Goal: Task Accomplishment & Management: Use online tool/utility

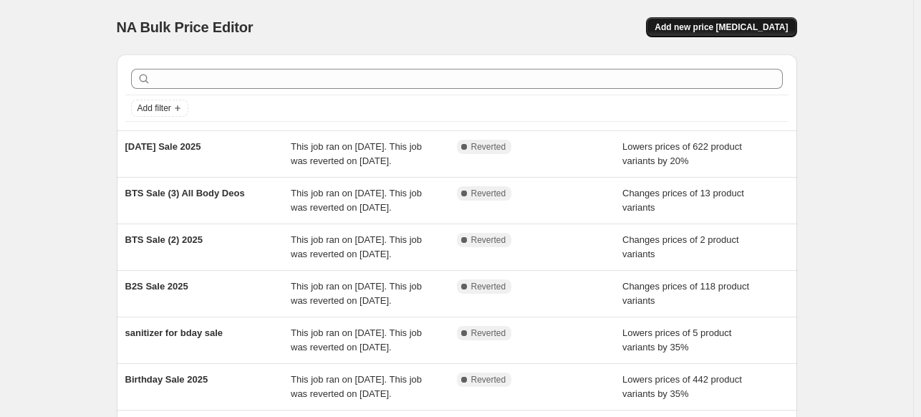
click at [715, 29] on span "Add new price [MEDICAL_DATA]" at bounding box center [721, 26] width 133 height 11
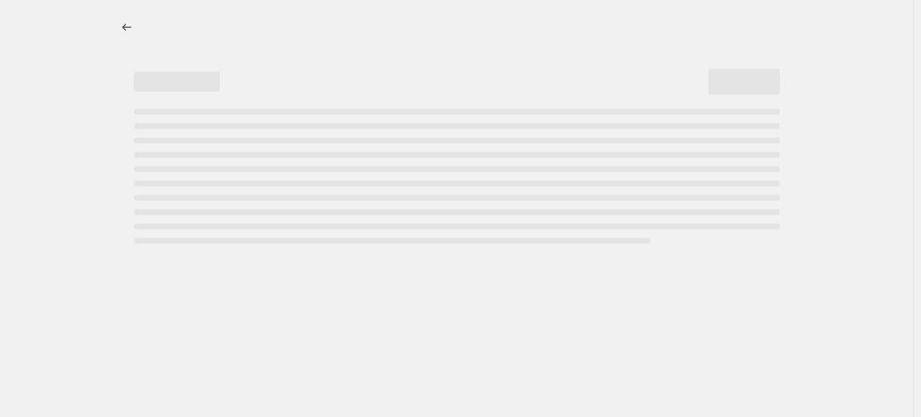
select select "percentage"
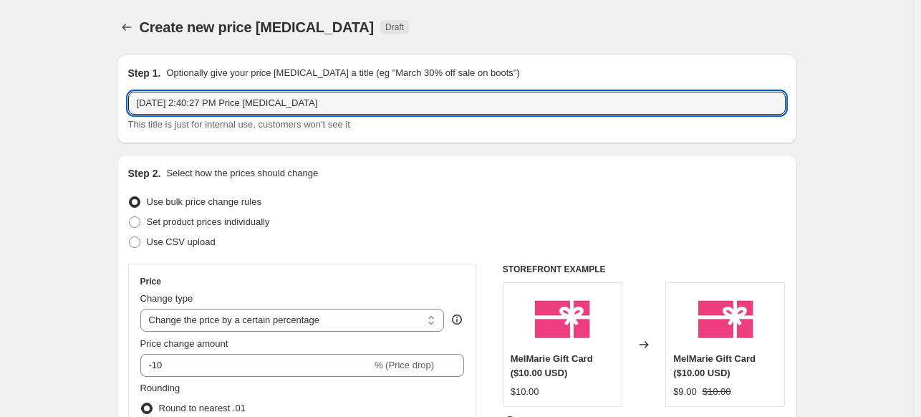
drag, startPoint x: 235, startPoint y: 108, endPoint x: 57, endPoint y: 105, distance: 177.7
type input "75% off last chance"
click at [440, 49] on div "Create new price [MEDICAL_DATA]. This page is ready Create new price [MEDICAL_D…" at bounding box center [457, 27] width 681 height 54
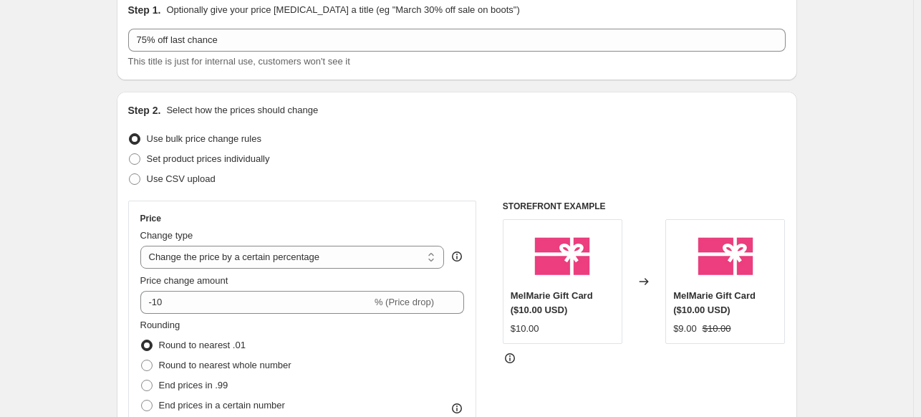
scroll to position [64, 0]
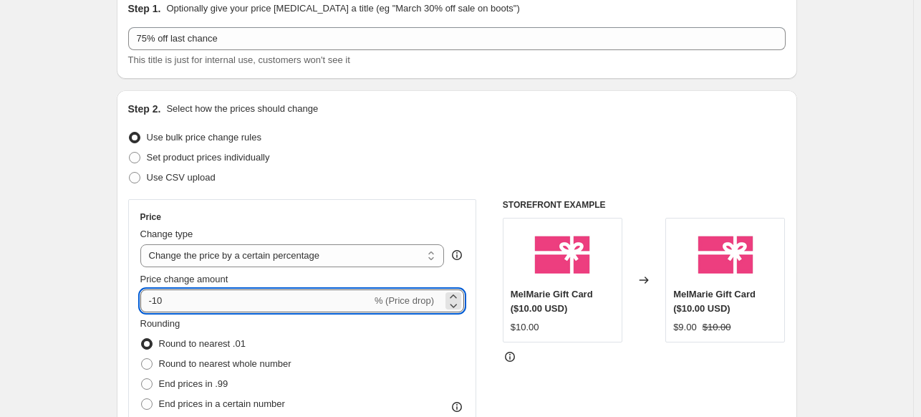
click at [210, 301] on input "-10" at bounding box center [255, 300] width 231 height 23
type input "-1"
type input "-75"
click at [462, 168] on div "Use CSV upload" at bounding box center [457, 178] width 658 height 20
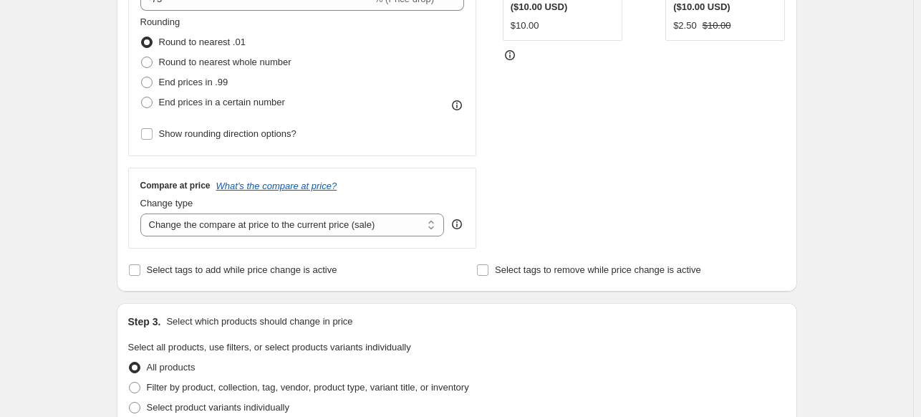
scroll to position [393, 0]
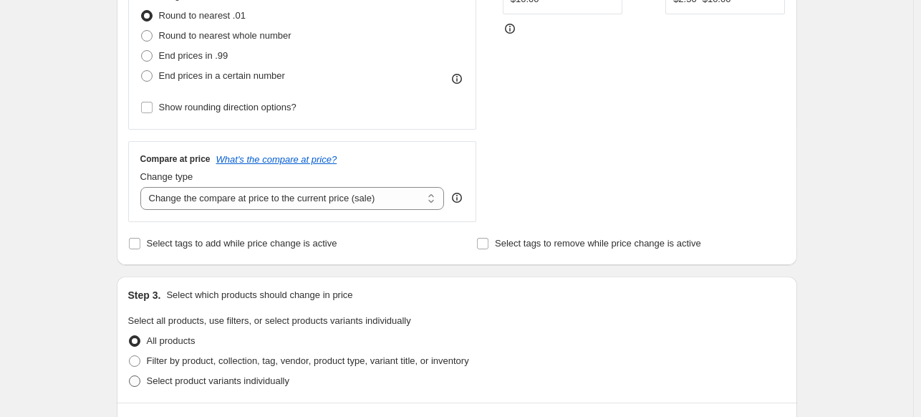
click at [202, 379] on span "Select product variants individually" at bounding box center [218, 380] width 143 height 11
click at [130, 376] on input "Select product variants individually" at bounding box center [129, 375] width 1 height 1
radio input "true"
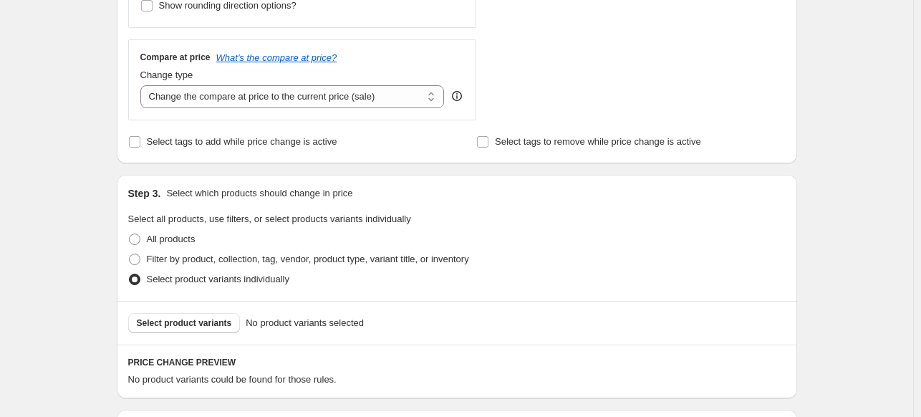
scroll to position [499, 0]
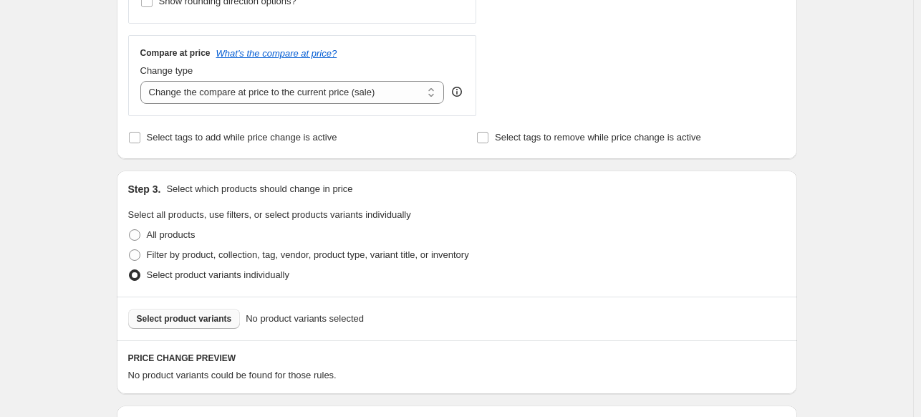
click at [212, 314] on span "Select product variants" at bounding box center [184, 318] width 95 height 11
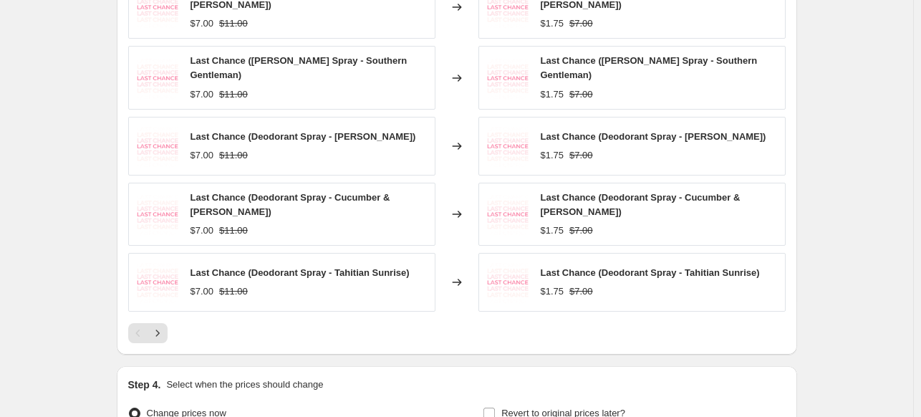
scroll to position [919, 0]
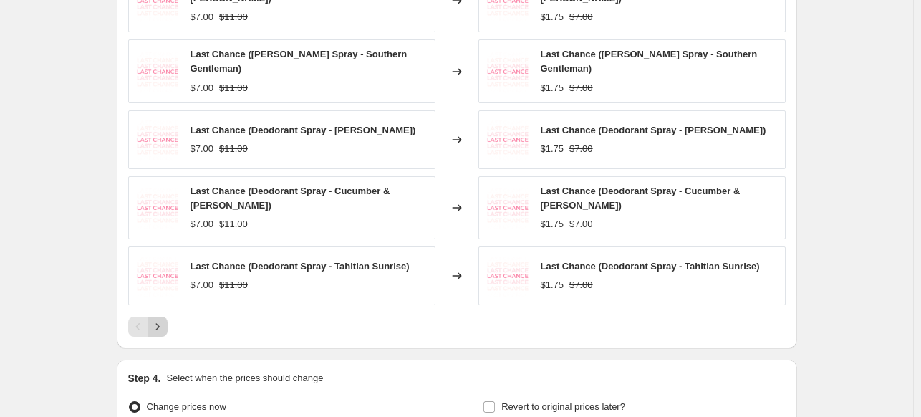
click at [164, 319] on icon "Next" at bounding box center [157, 326] width 14 height 14
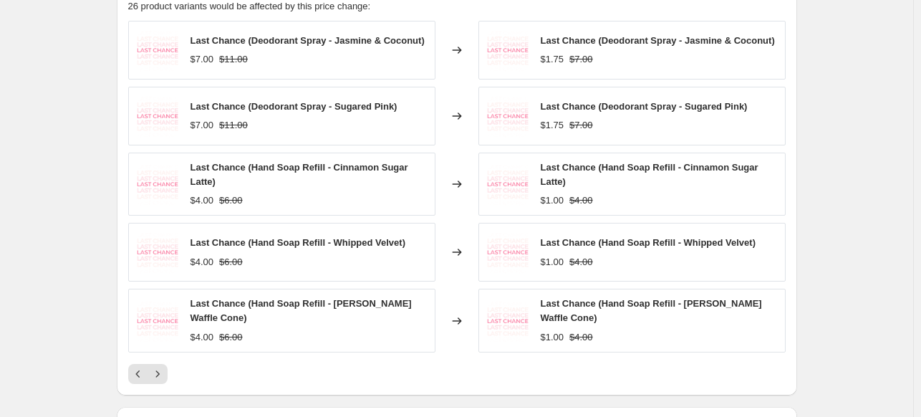
scroll to position [868, 0]
click at [160, 372] on icon "Next" at bounding box center [157, 373] width 14 height 14
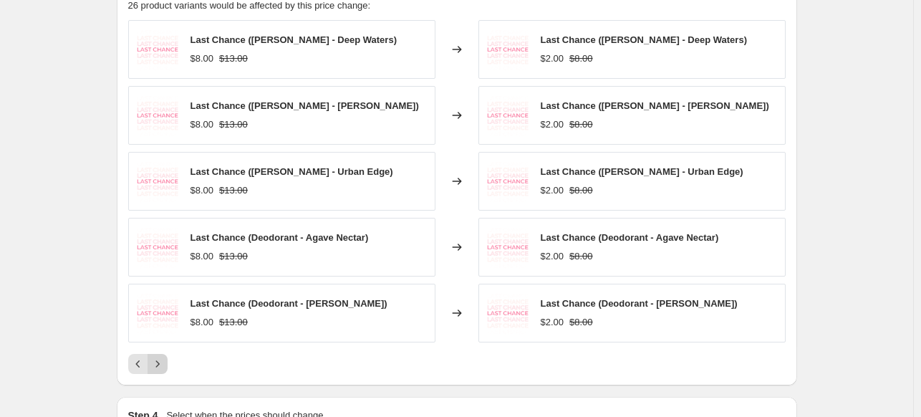
click at [153, 360] on button "Next" at bounding box center [158, 364] width 20 height 20
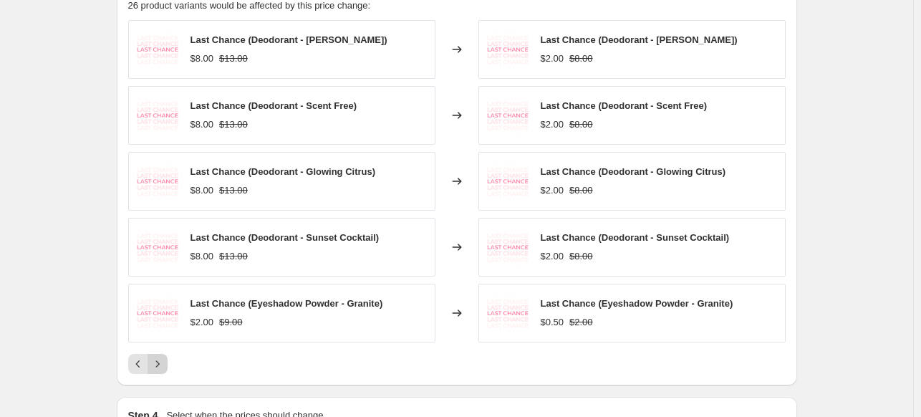
click at [160, 360] on icon "Next" at bounding box center [157, 364] width 14 height 14
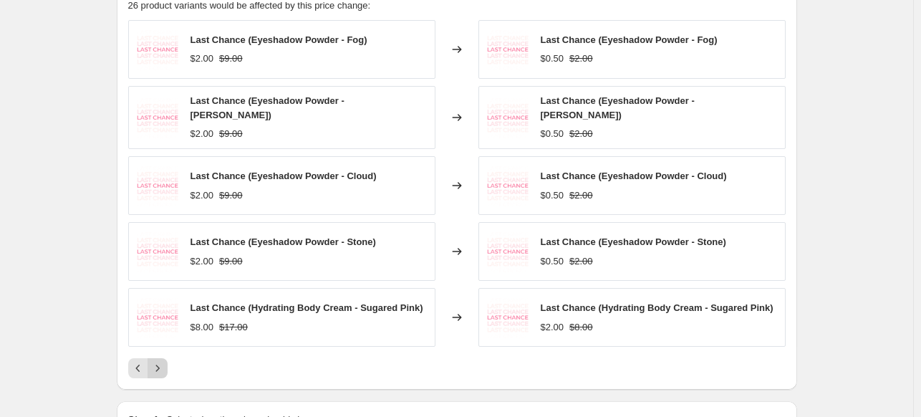
click at [160, 366] on icon "Next" at bounding box center [157, 368] width 14 height 14
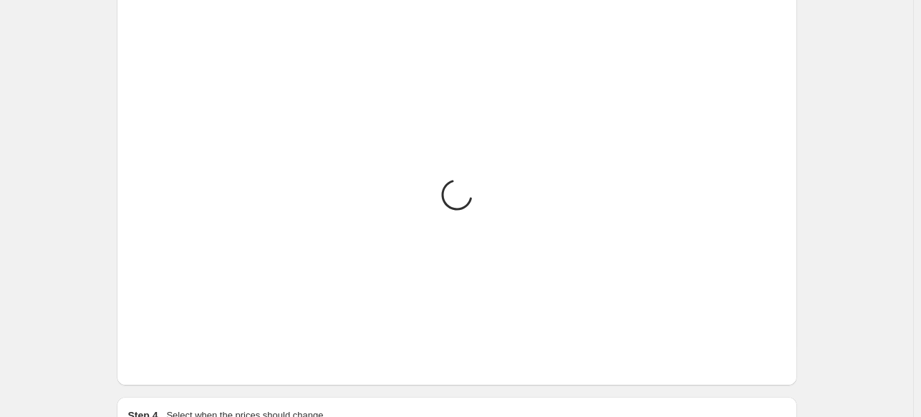
scroll to position [794, 0]
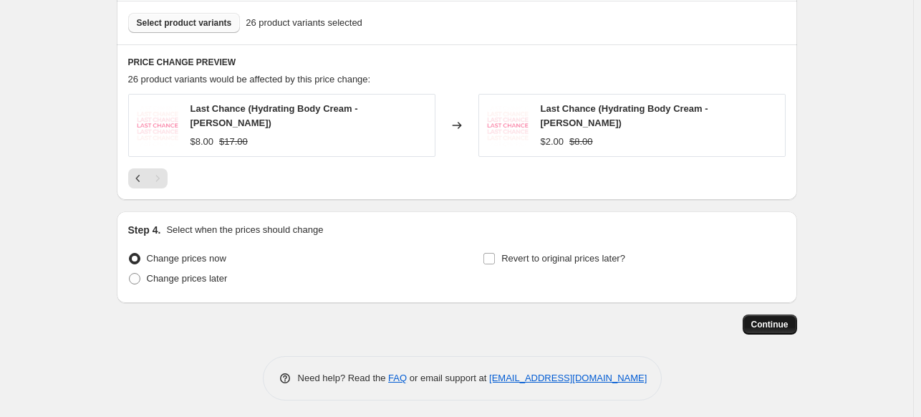
click at [769, 322] on span "Continue" at bounding box center [769, 324] width 37 height 11
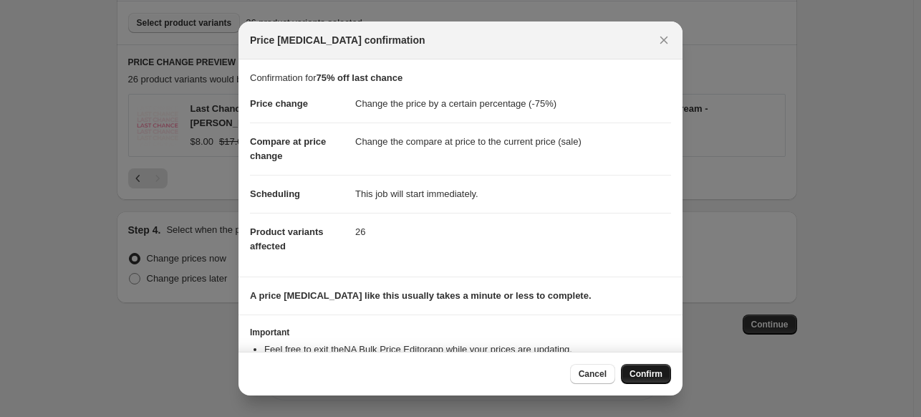
click at [647, 372] on span "Confirm" at bounding box center [646, 373] width 33 height 11
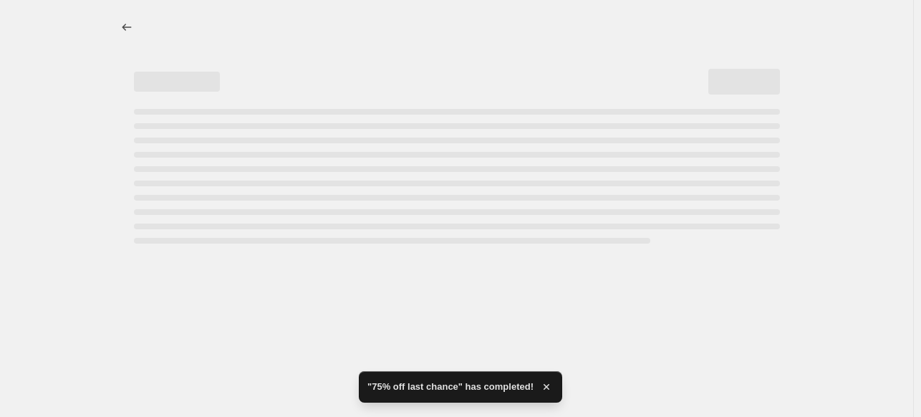
select select "percentage"
